Goal: Task Accomplishment & Management: Complete application form

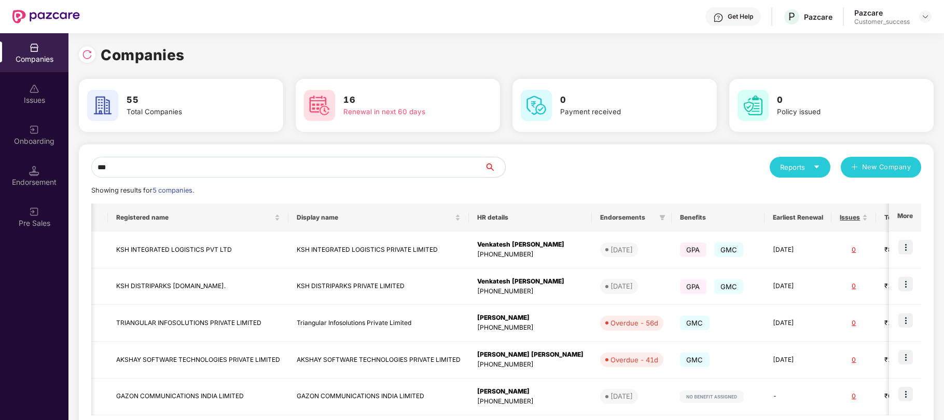
scroll to position [0, 131]
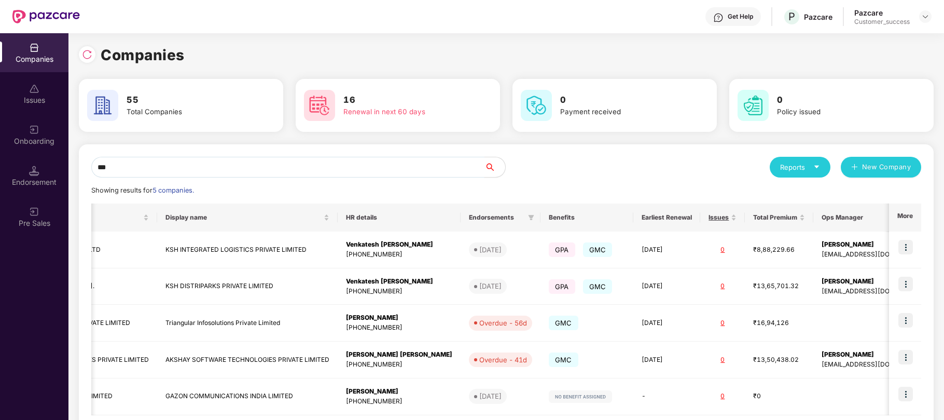
click at [276, 165] on input "***" at bounding box center [287, 167] width 393 height 21
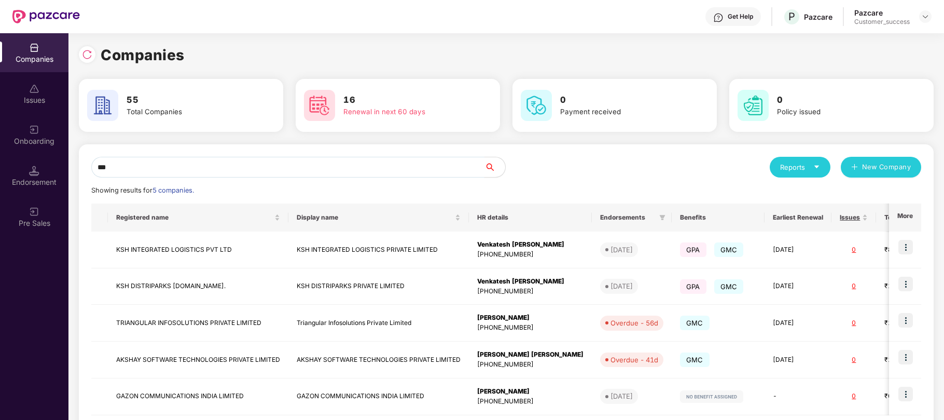
click at [304, 162] on input "***" at bounding box center [287, 167] width 393 height 21
type input "*"
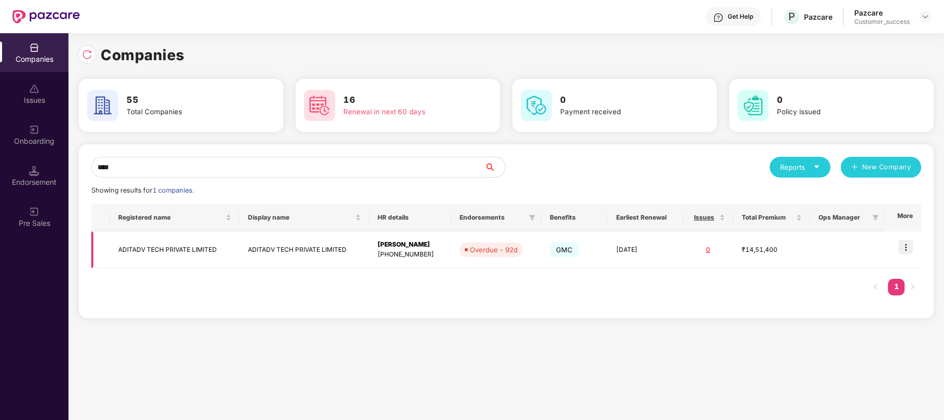
type input "****"
click at [633, 241] on td "[DATE]" at bounding box center [645, 249] width 75 height 37
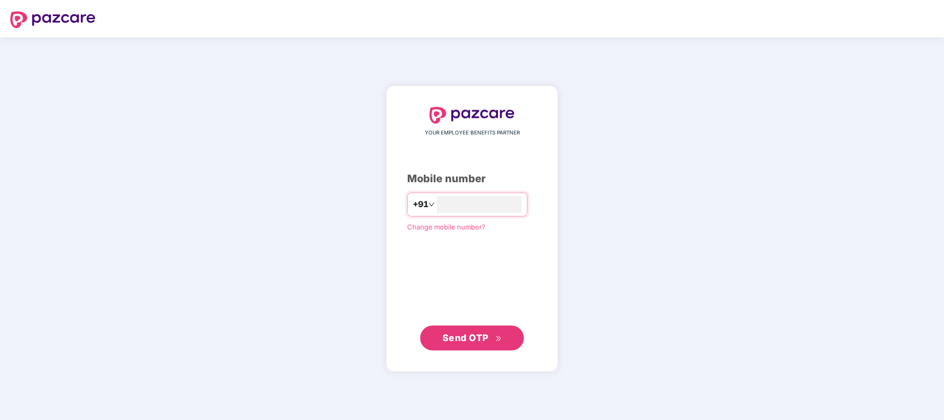
type input "**********"
click at [471, 335] on span "Send OTP" at bounding box center [465, 336] width 46 height 11
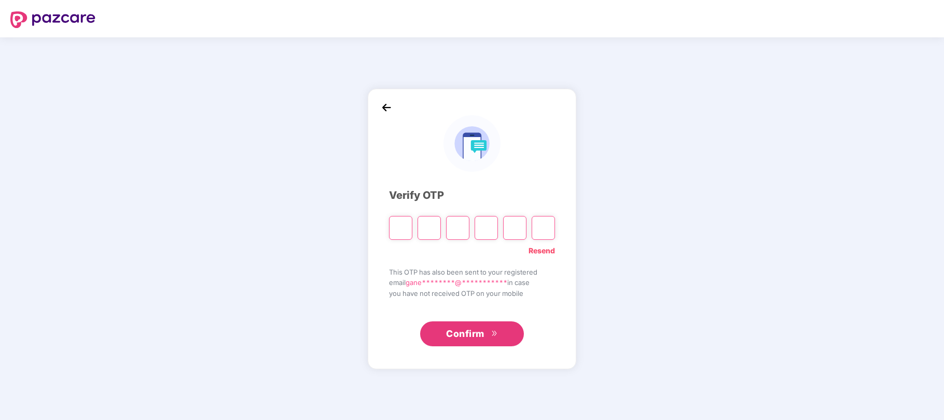
type input "*"
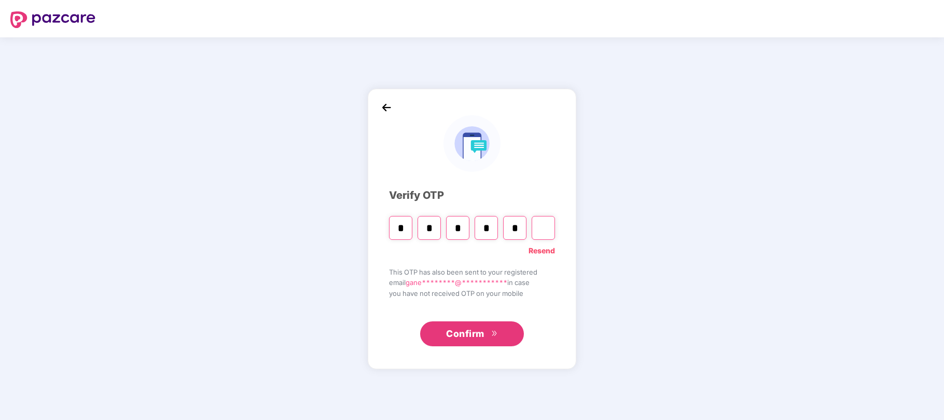
type input "*"
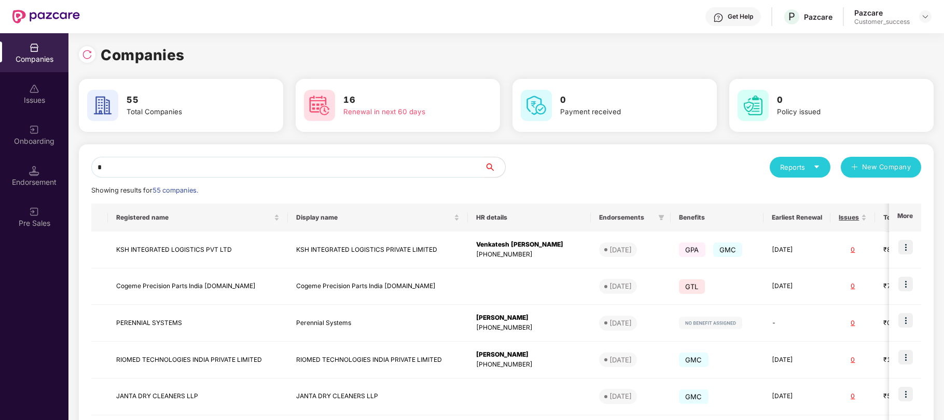
click at [459, 171] on input "*" at bounding box center [287, 167] width 393 height 21
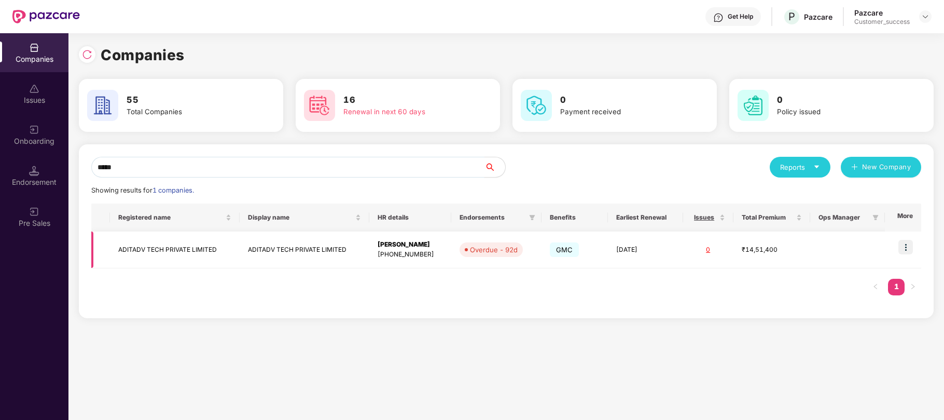
type input "*****"
click at [320, 248] on td "ADITADV TECH PRIVATE LIMITED" at bounding box center [305, 249] width 130 height 37
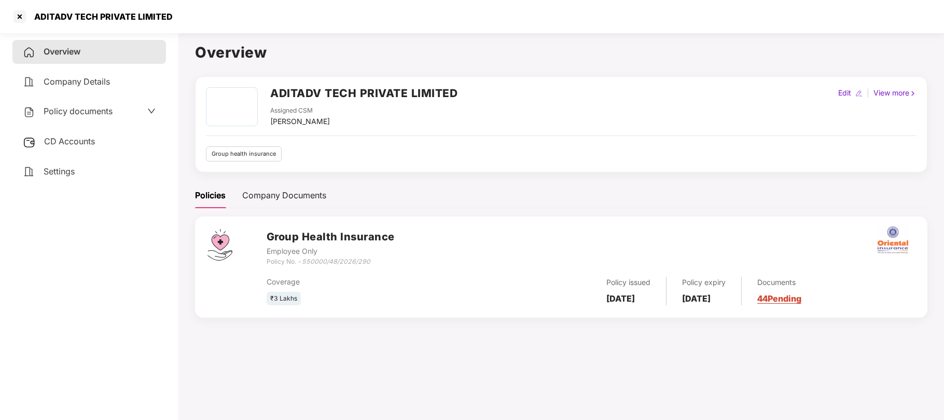
click at [86, 115] on span "Policy documents" at bounding box center [78, 111] width 69 height 10
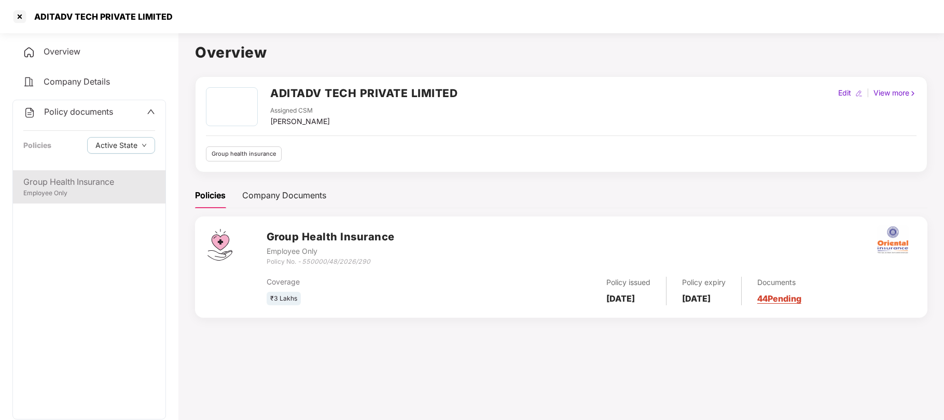
click at [69, 191] on div "Employee Only" at bounding box center [89, 193] width 132 height 10
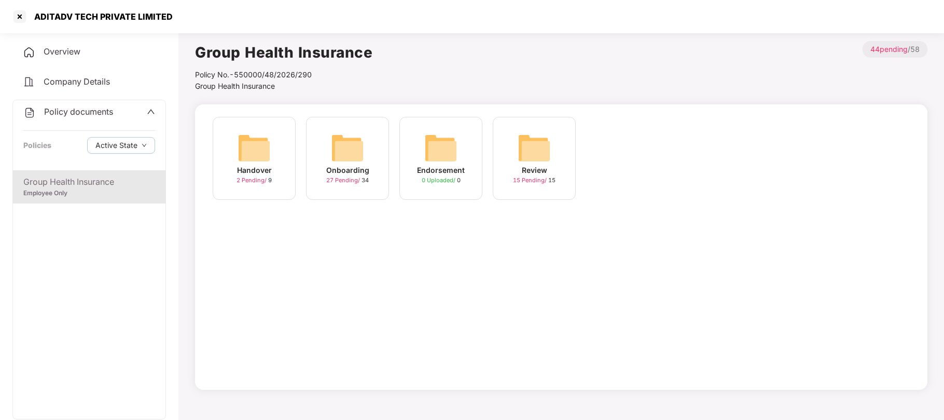
click at [361, 173] on div "Onboarding" at bounding box center [347, 169] width 43 height 11
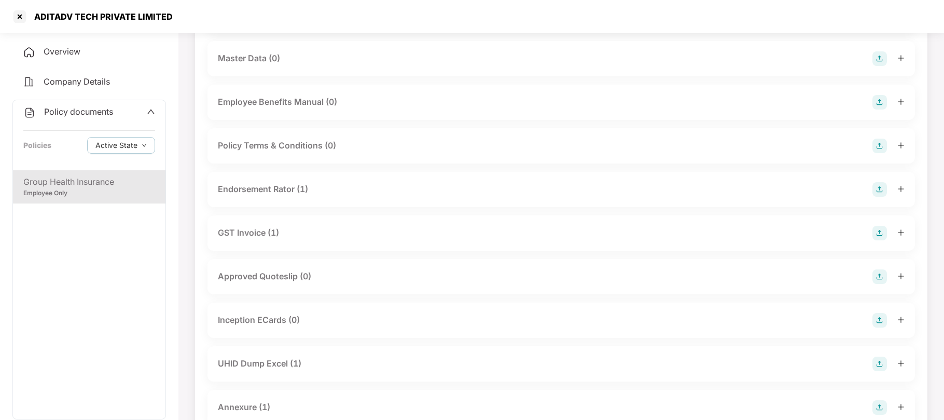
scroll to position [206, 0]
click at [275, 363] on div "UHID Dump Excel (1)" at bounding box center [259, 363] width 83 height 13
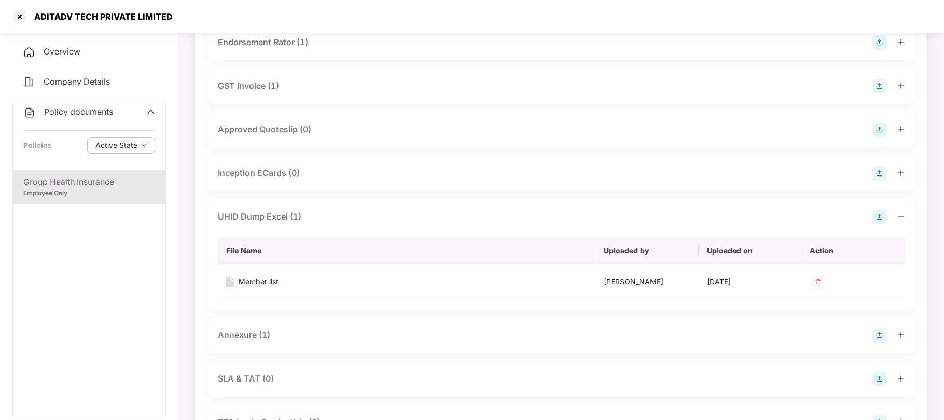
scroll to position [353, 0]
click at [881, 217] on img at bounding box center [879, 217] width 15 height 15
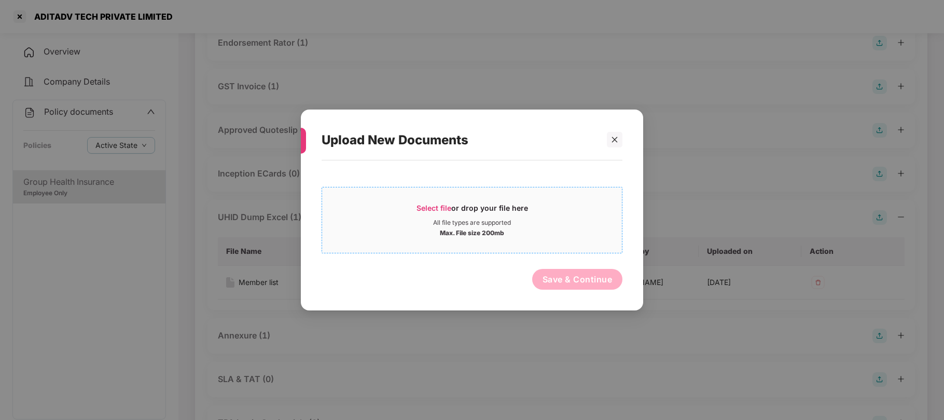
click at [452, 202] on span "Select file or drop your file here All file types are supported Max. File size …" at bounding box center [472, 220] width 300 height 50
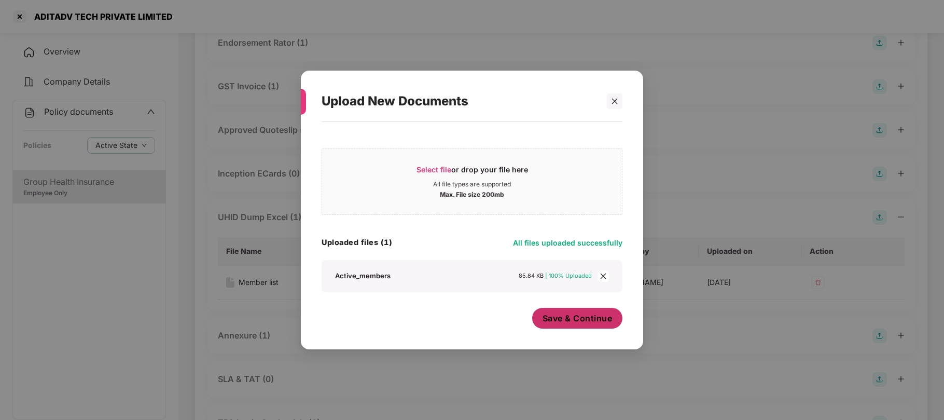
click at [570, 322] on span "Save & Continue" at bounding box center [577, 317] width 70 height 11
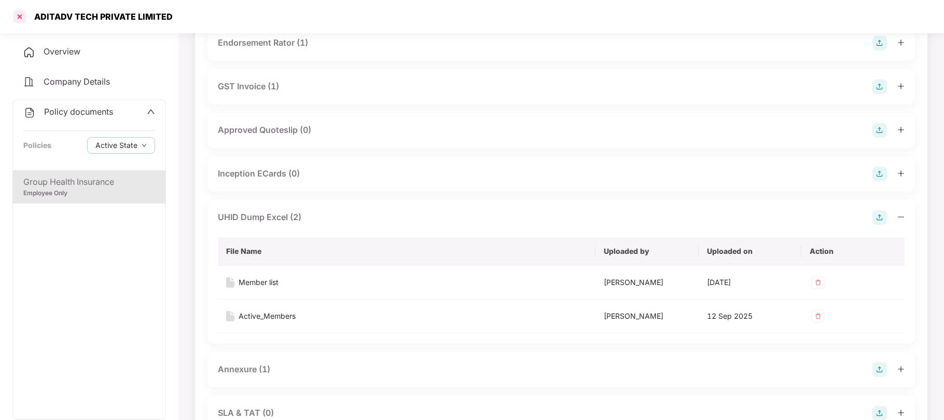
click at [19, 20] on div at bounding box center [19, 16] width 17 height 17
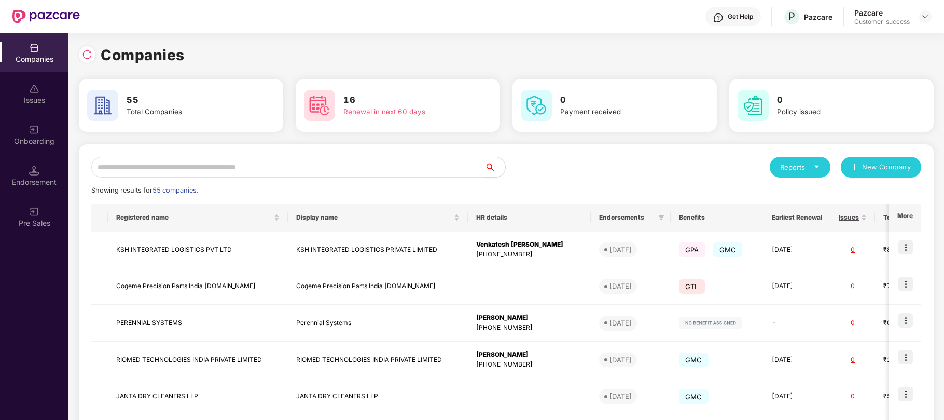
click at [254, 160] on input "text" at bounding box center [287, 167] width 393 height 21
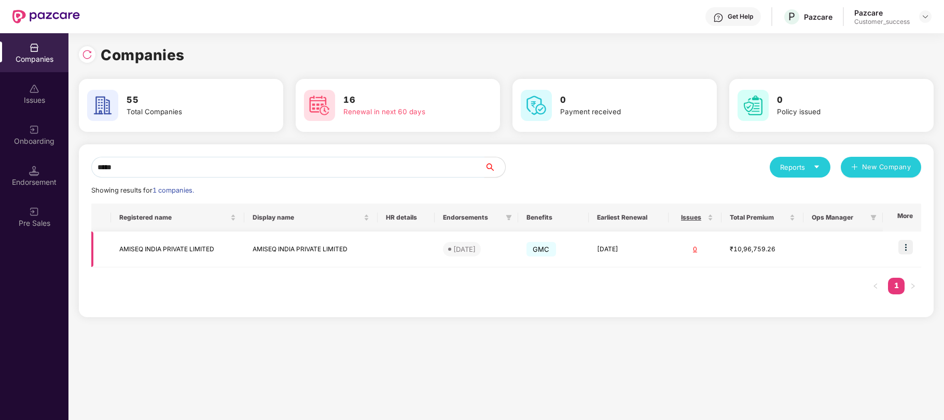
type input "*****"
click at [294, 249] on td "AMISEQ INDIA PRIVATE LIMITED" at bounding box center [310, 249] width 133 height 36
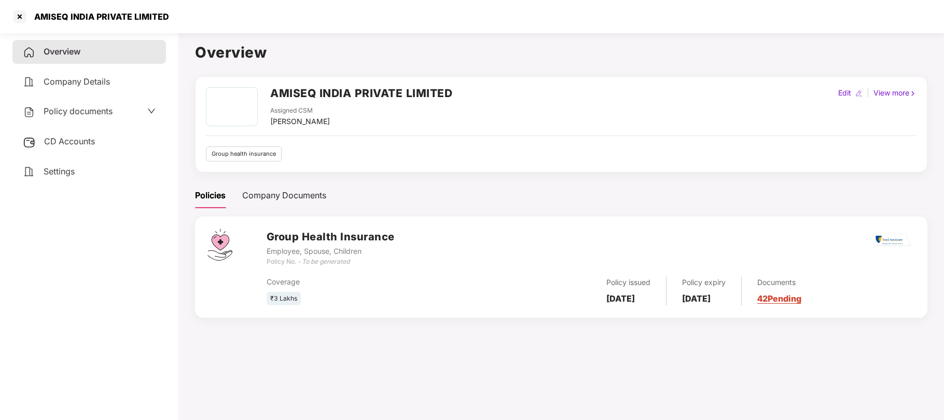
click at [83, 114] on span "Policy documents" at bounding box center [78, 111] width 69 height 10
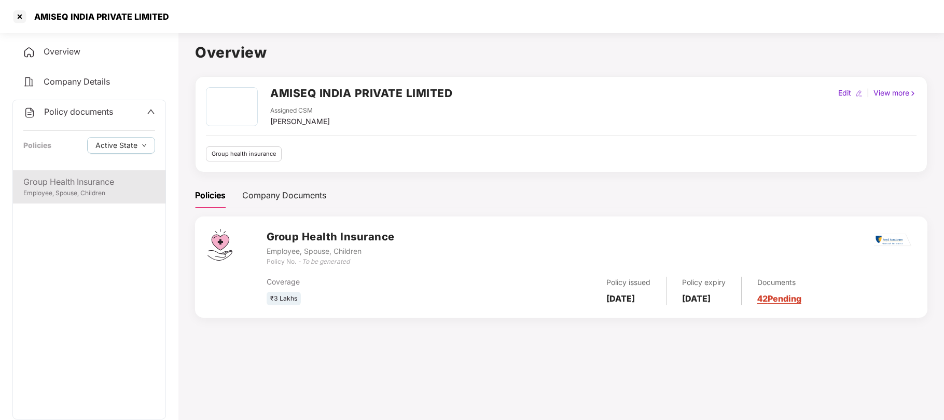
click at [104, 191] on div "Employee, Spouse, Children" at bounding box center [89, 193] width 132 height 10
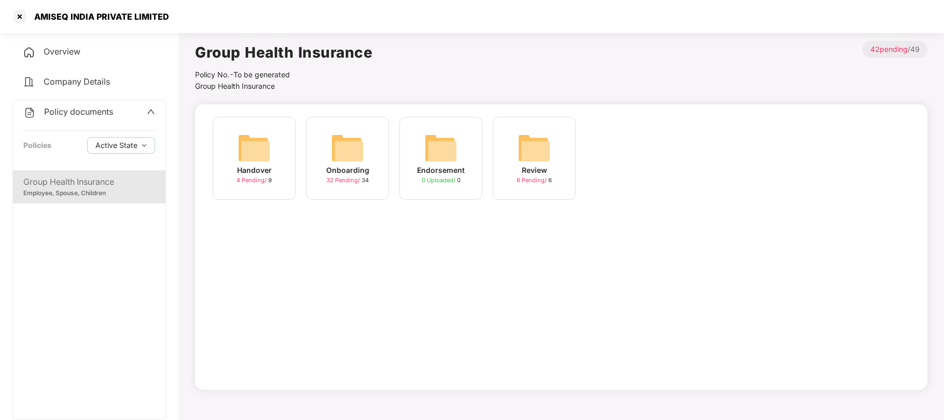
click at [350, 167] on div "Onboarding" at bounding box center [347, 169] width 43 height 11
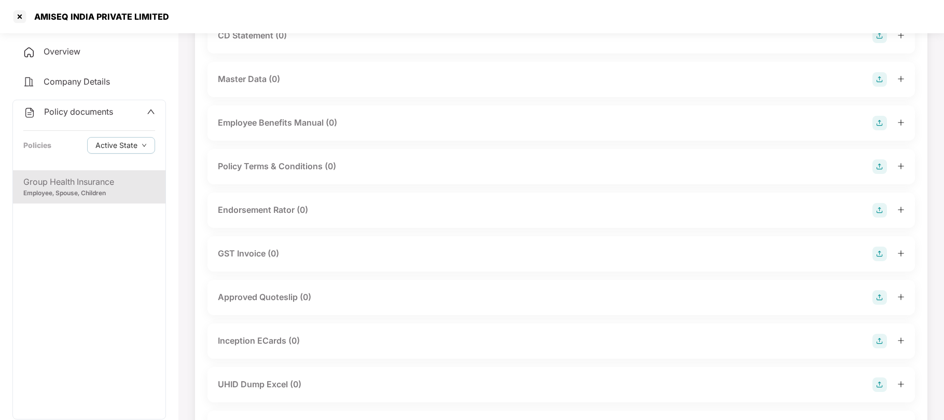
scroll to position [188, 0]
click at [879, 384] on img at bounding box center [879, 382] width 15 height 15
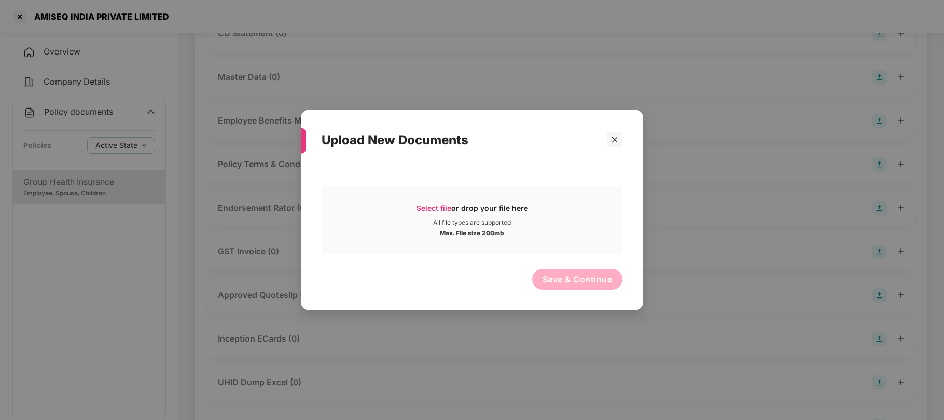
click at [442, 206] on span "Select file" at bounding box center [433, 207] width 35 height 9
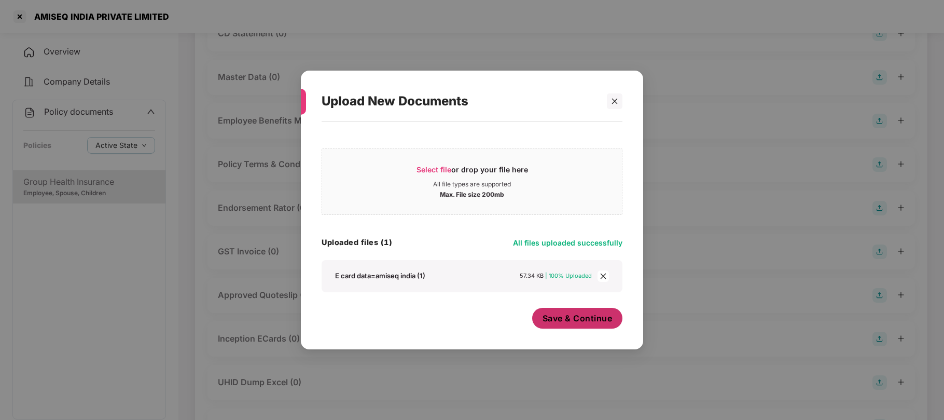
click at [574, 321] on span "Save & Continue" at bounding box center [577, 317] width 70 height 11
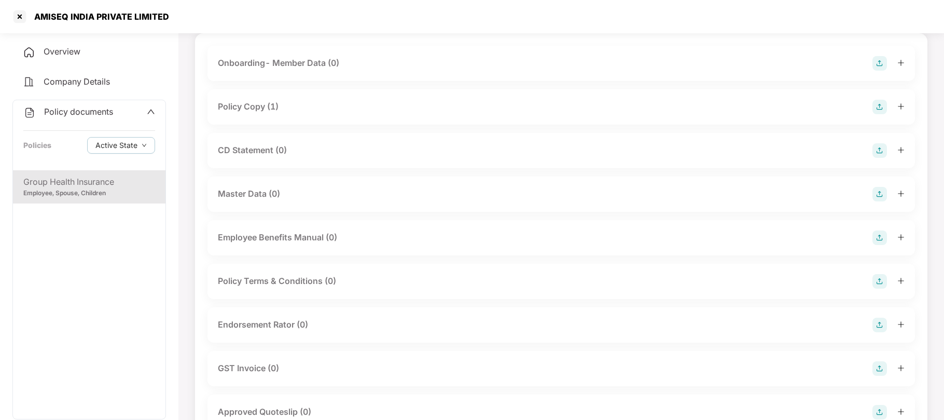
scroll to position [0, 0]
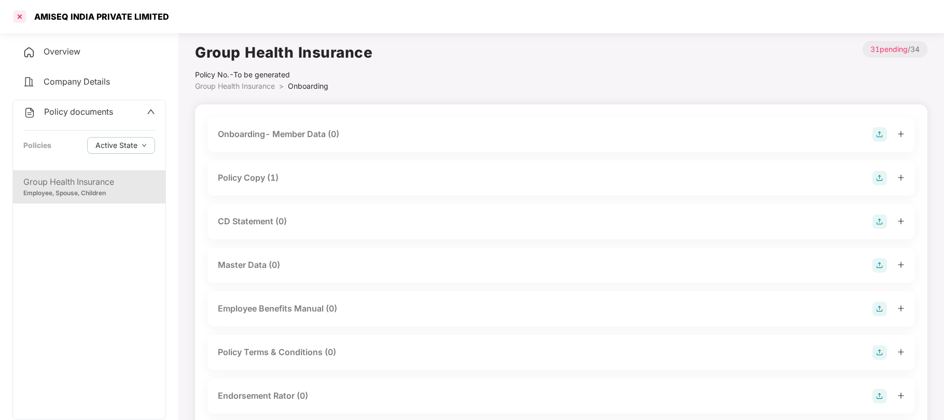
click at [22, 18] on div at bounding box center [19, 16] width 17 height 17
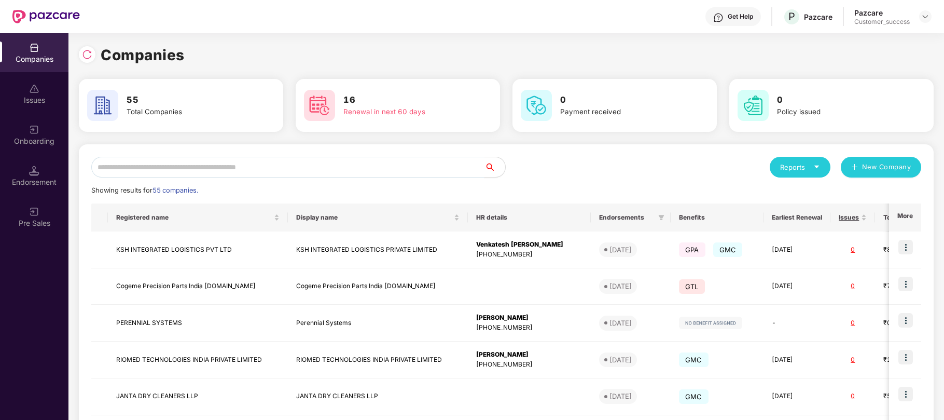
click at [293, 162] on input "text" at bounding box center [287, 167] width 393 height 21
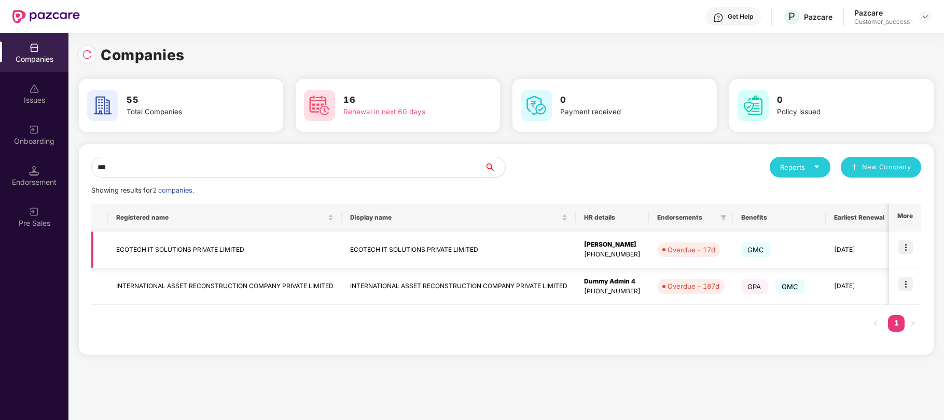
type input "***"
click at [460, 247] on td "ECOTECH IT SOLUTIONS PRIVATE LIMITED" at bounding box center [459, 249] width 234 height 37
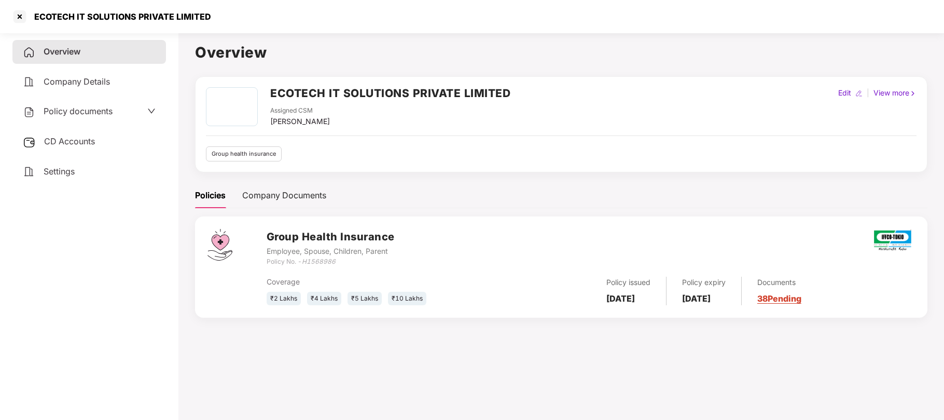
click at [83, 111] on span "Policy documents" at bounding box center [78, 111] width 69 height 10
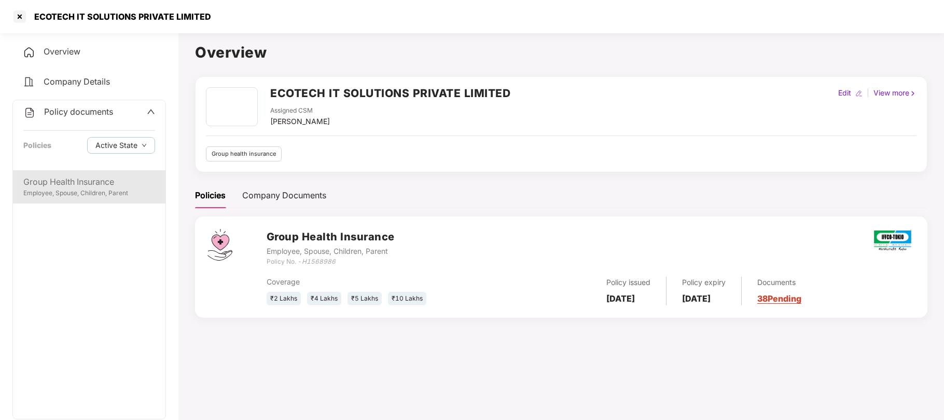
click at [77, 195] on div "Employee, Spouse, Children, Parent" at bounding box center [89, 193] width 132 height 10
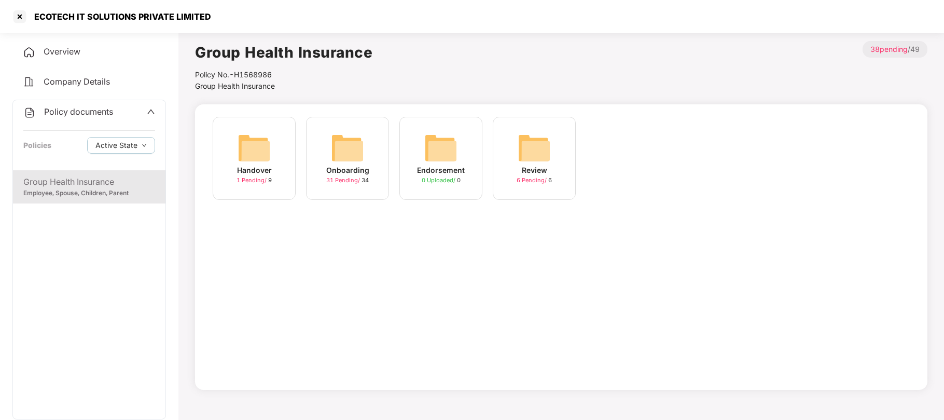
click at [341, 164] on img at bounding box center [347, 147] width 33 height 33
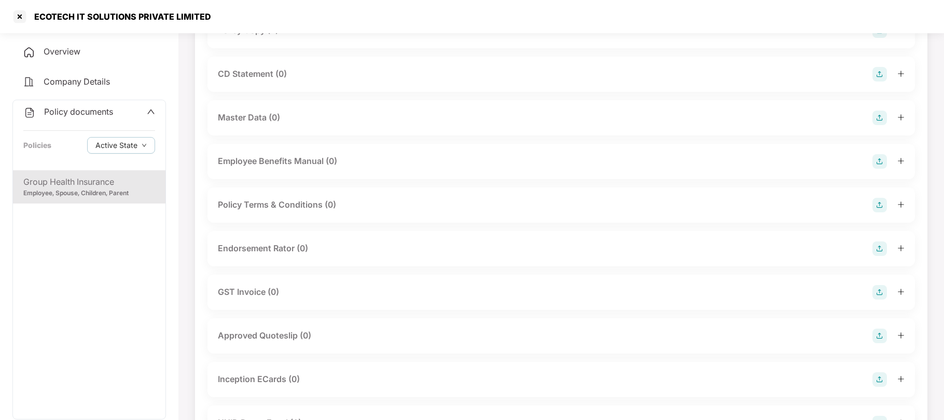
scroll to position [19, 0]
